Goal: Transaction & Acquisition: Book appointment/travel/reservation

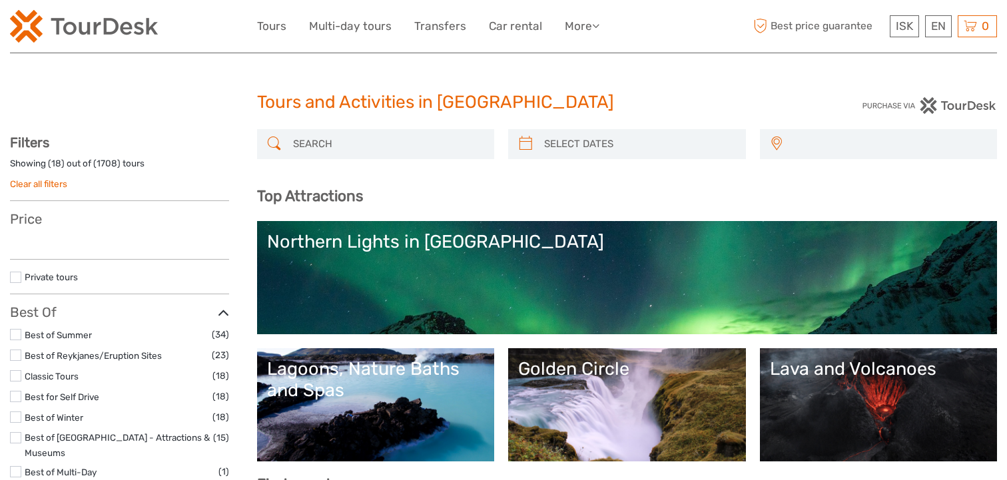
select select
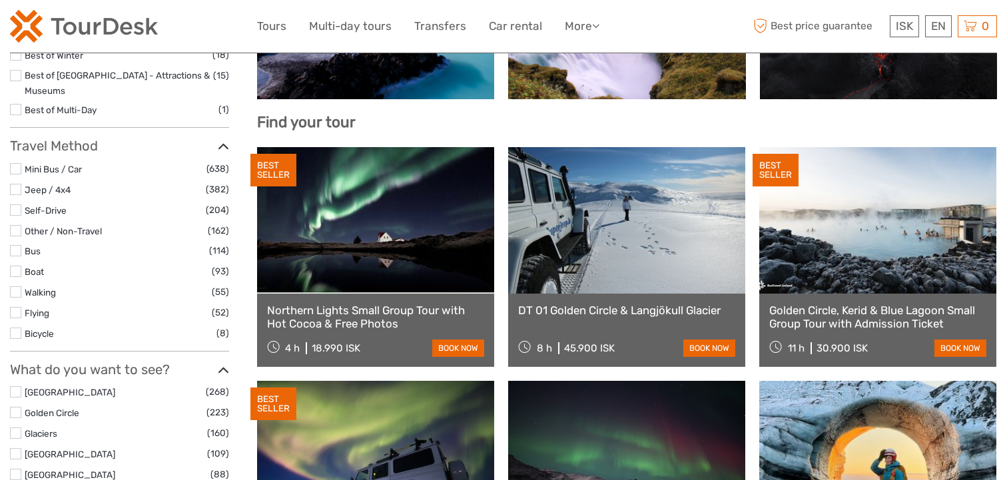
select select
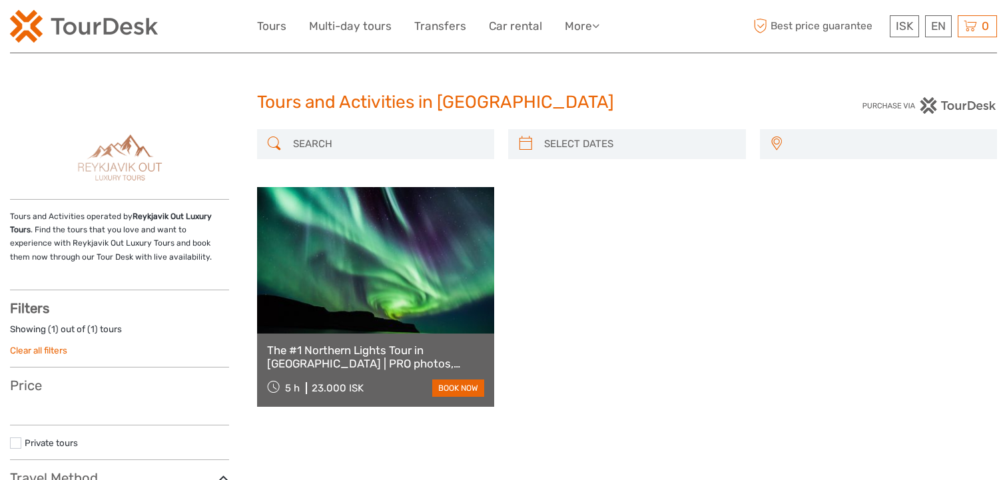
select select
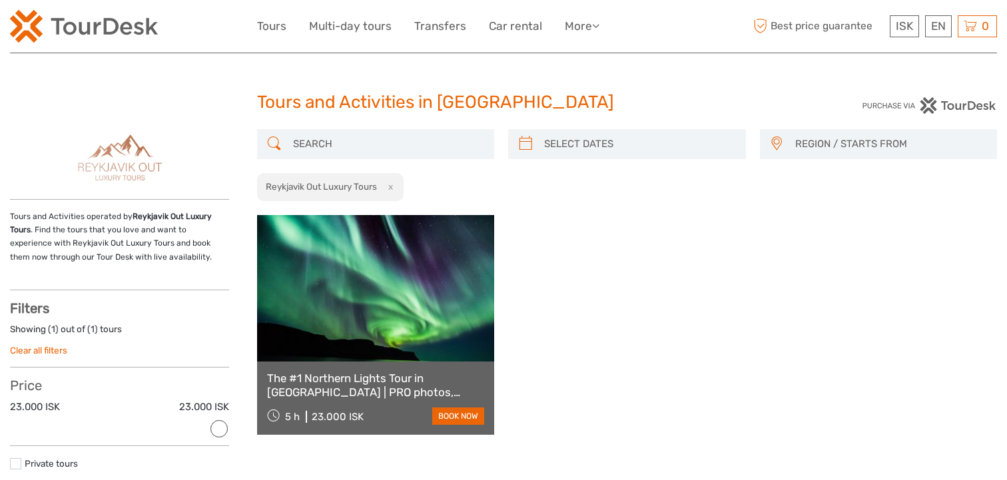
click at [436, 302] on link at bounding box center [375, 288] width 237 height 147
